Goal: Task Accomplishment & Management: Manage account settings

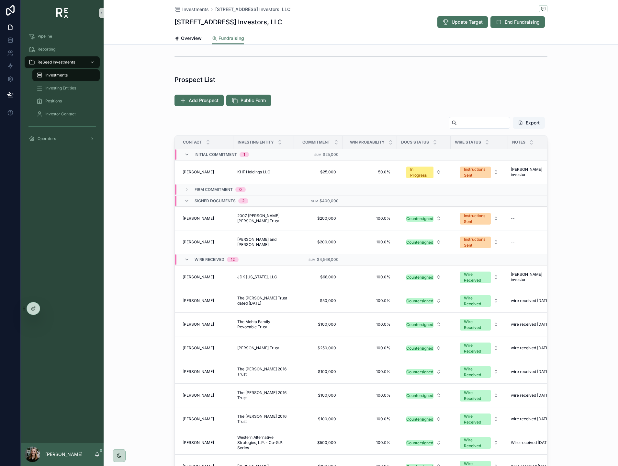
scroll to position [152, 0]
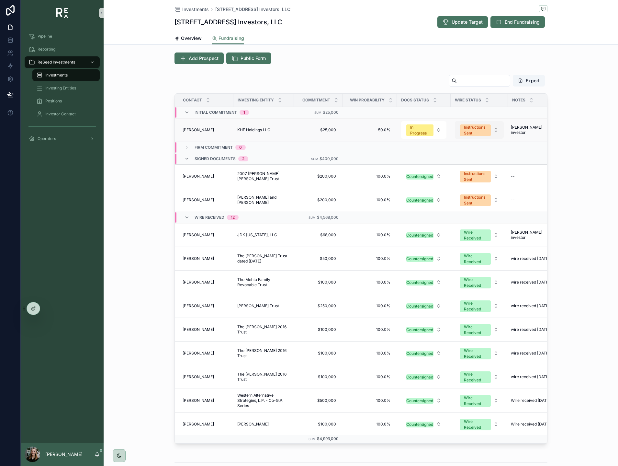
click at [476, 126] on div "Instructions Sent" at bounding box center [475, 130] width 23 height 12
click at [464, 199] on div "Wire Received" at bounding box center [460, 197] width 27 height 6
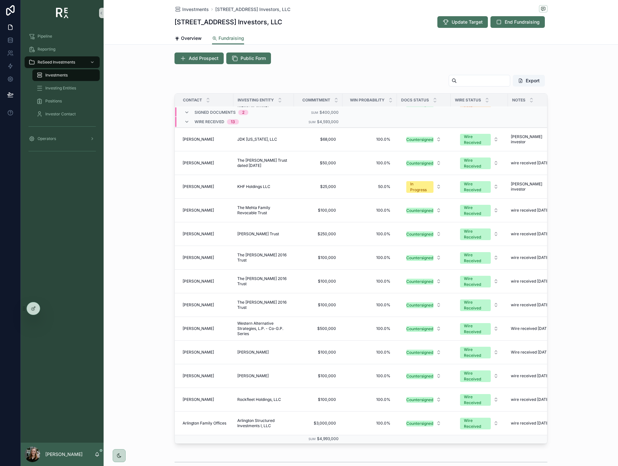
scroll to position [0, 0]
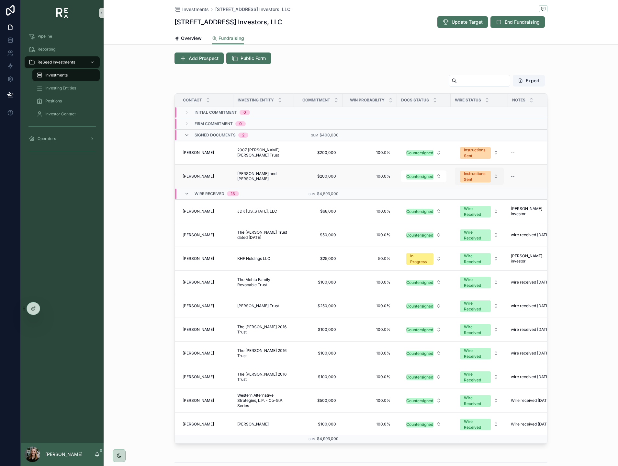
click at [468, 175] on div "Instructions Sent" at bounding box center [475, 177] width 23 height 12
click at [460, 243] on div "Wire Received" at bounding box center [460, 244] width 27 height 6
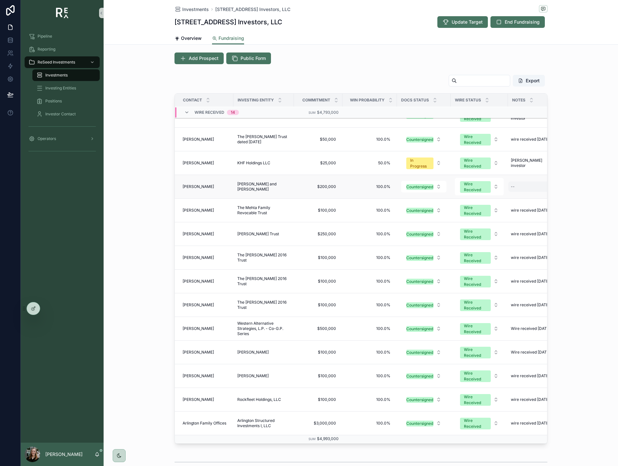
click at [512, 185] on div "--" at bounding box center [513, 186] width 4 height 5
type textarea "**********"
click at [589, 194] on icon "scrollable content" at bounding box center [590, 195] width 5 height 5
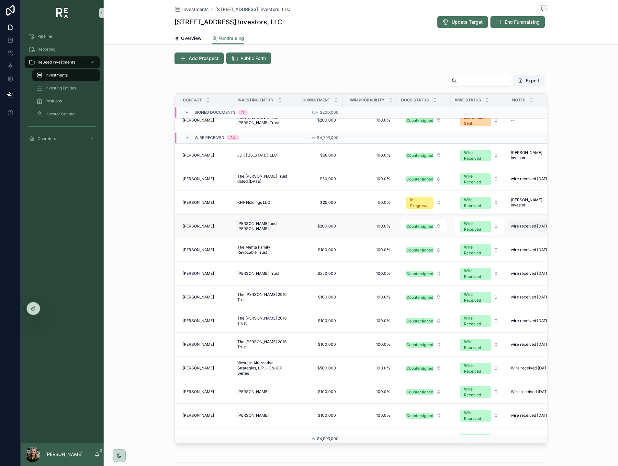
scroll to position [25, 0]
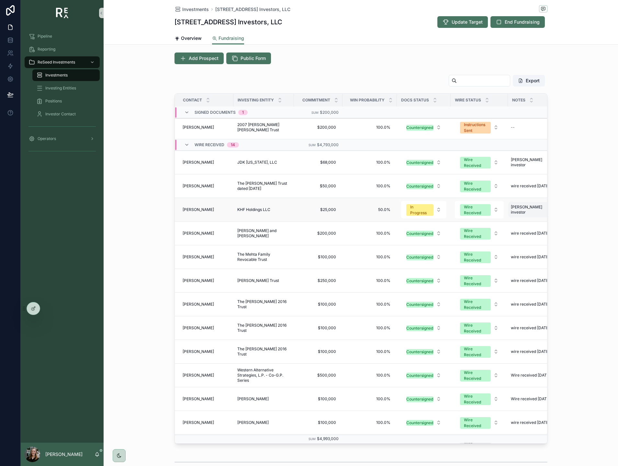
click at [513, 208] on span "[PERSON_NAME] investor" at bounding box center [532, 209] width 43 height 10
click at [564, 218] on textarea "**********" at bounding box center [543, 222] width 62 height 19
type textarea "**********"
click at [591, 219] on icon "scrollable content" at bounding box center [590, 218] width 5 height 5
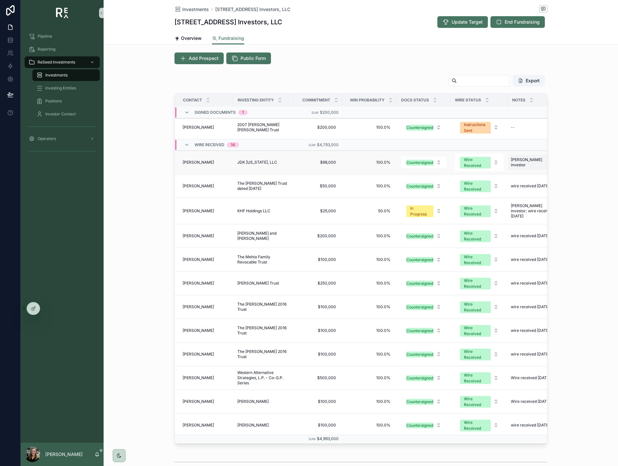
click at [528, 165] on div "[PERSON_NAME] investor [PERSON_NAME] investor" at bounding box center [532, 162] width 49 height 16
click at [588, 144] on div "Export Contact Investing Entity Commitment Win Probability Docs Status Wire Sta…" at bounding box center [361, 259] width 514 height 374
click at [214, 209] on div "[PERSON_NAME] [PERSON_NAME]" at bounding box center [206, 210] width 47 height 5
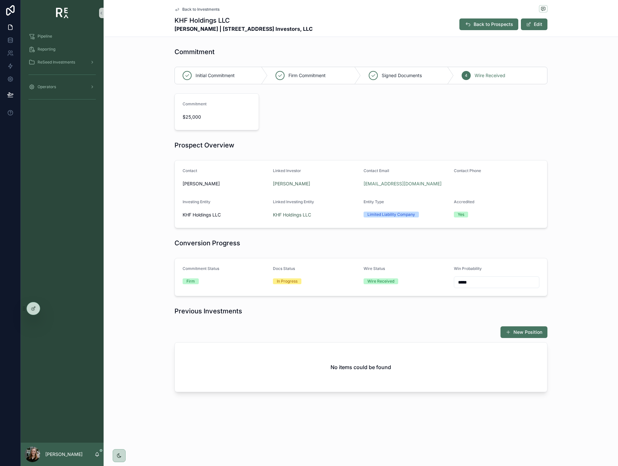
click at [194, 8] on span "Back to Investments" at bounding box center [200, 9] width 37 height 5
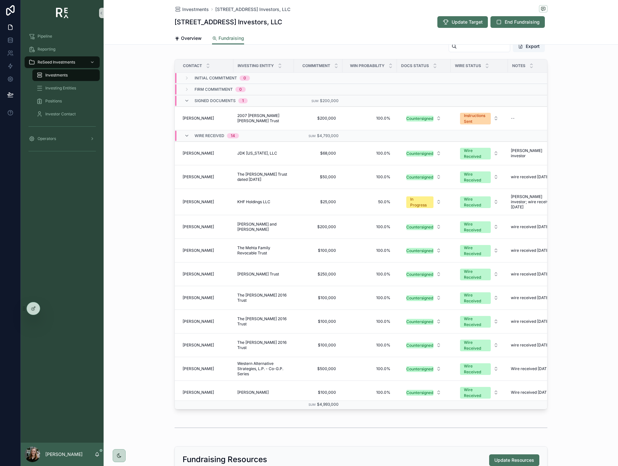
scroll to position [185, 0]
